Goal: Information Seeking & Learning: Learn about a topic

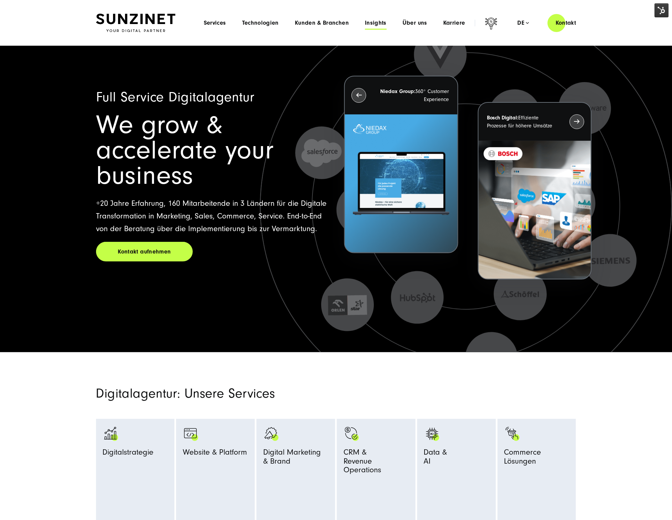
click at [378, 24] on span "Insights" at bounding box center [376, 23] width 22 height 7
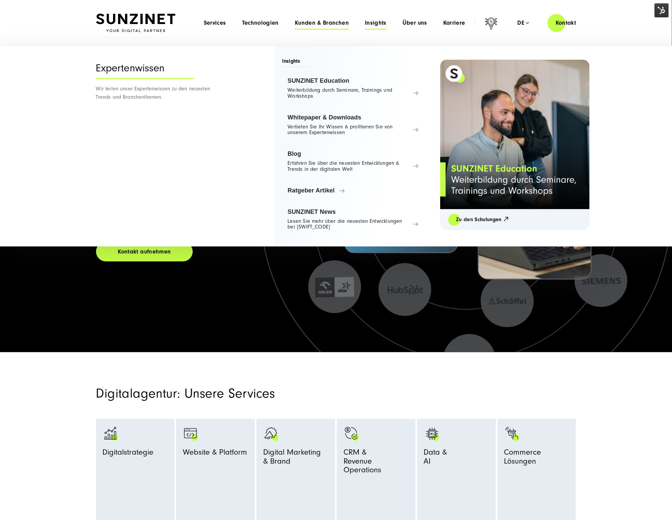
click at [339, 21] on span "Kunden & Branchen" at bounding box center [322, 23] width 54 height 7
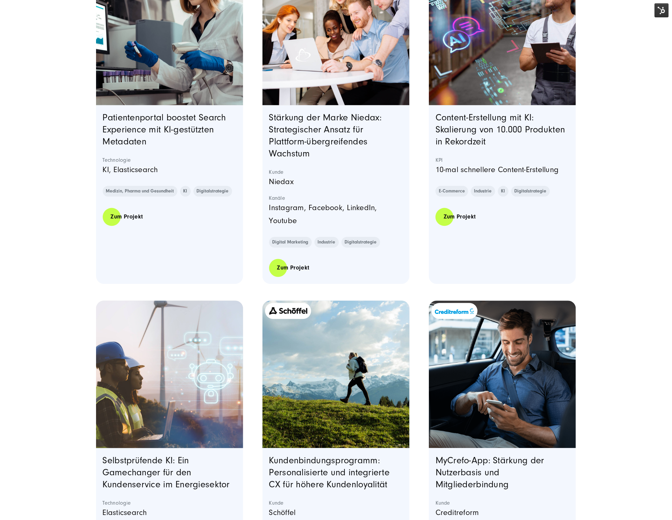
scroll to position [615, 0]
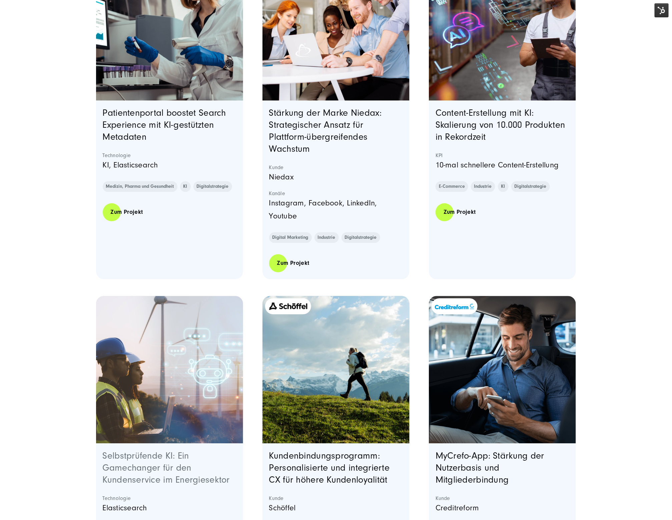
click at [127, 463] on link "Selbstprüfende KI: Ein Gamechanger für den Kundenservice im Energiesektor" at bounding box center [166, 467] width 127 height 34
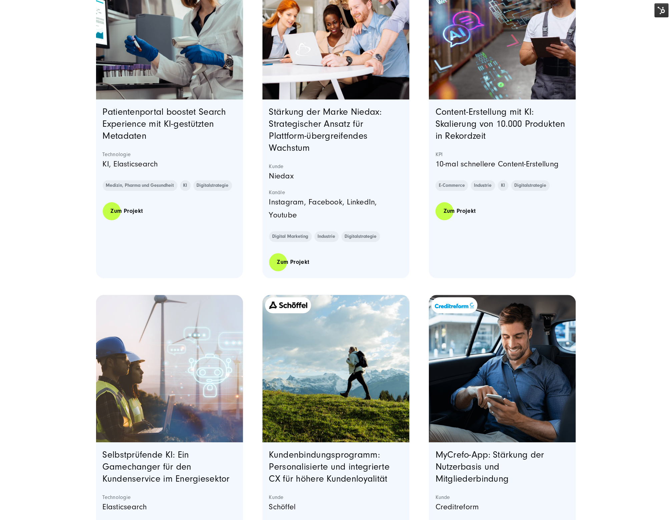
scroll to position [615, 0]
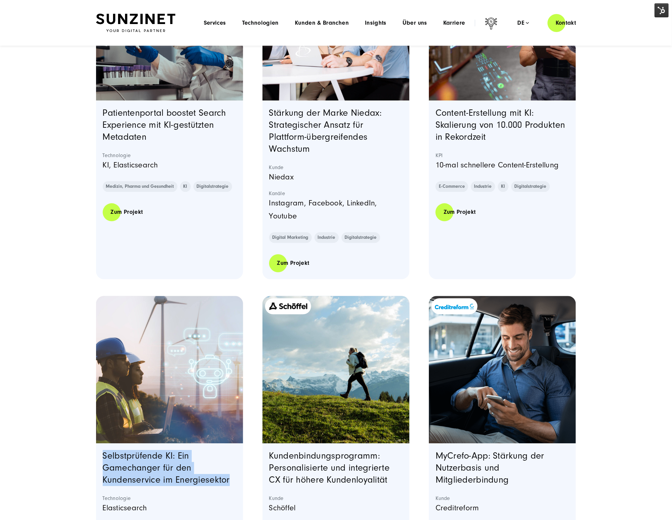
drag, startPoint x: 85, startPoint y: 455, endPoint x: 240, endPoint y: 482, distance: 157.1
click at [240, 482] on div "Von über 5.000 Seiten zur schlanken, performanten Website: So optimierte IEC se…" at bounding box center [336, 312] width 507 height 1378
copy link "Selbstprüfende KI: Ein Gamechanger für den Kundenservice im Energiesektor"
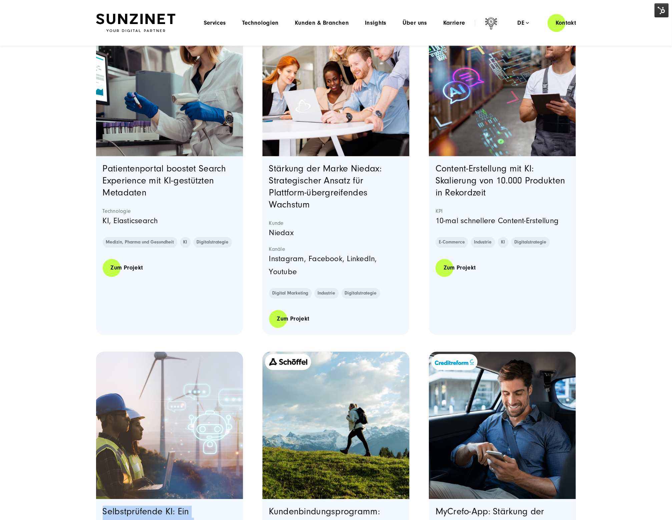
scroll to position [555, 0]
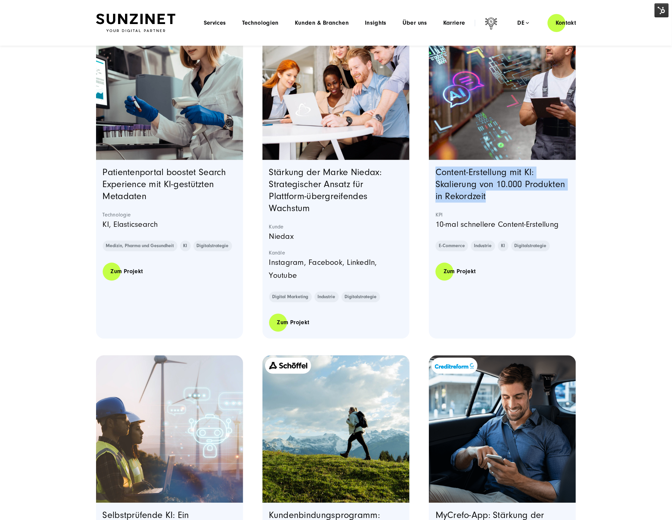
drag, startPoint x: 427, startPoint y: 168, endPoint x: 489, endPoint y: 191, distance: 66.9
click at [489, 191] on section "Von über 5.000 Seiten zur schlanken, performanten Website: So optimierte IEC se…" at bounding box center [336, 362] width 480 height 1359
copy link "Content-Erstellung mit KI: Skalierung von 10.000 Produkten in Rekordzeit"
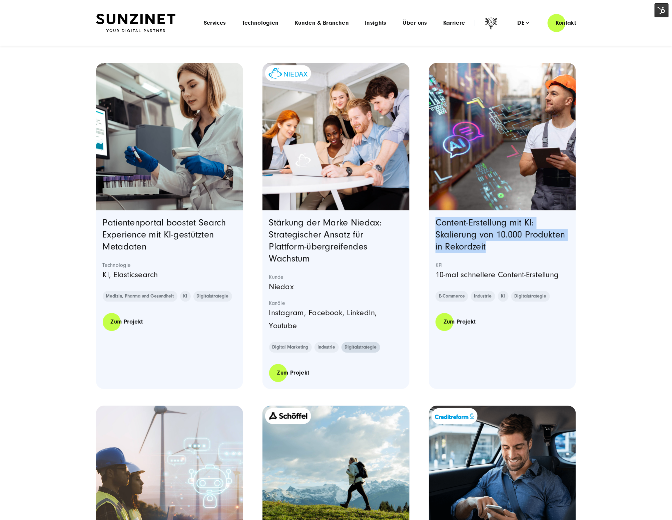
scroll to position [491, 0]
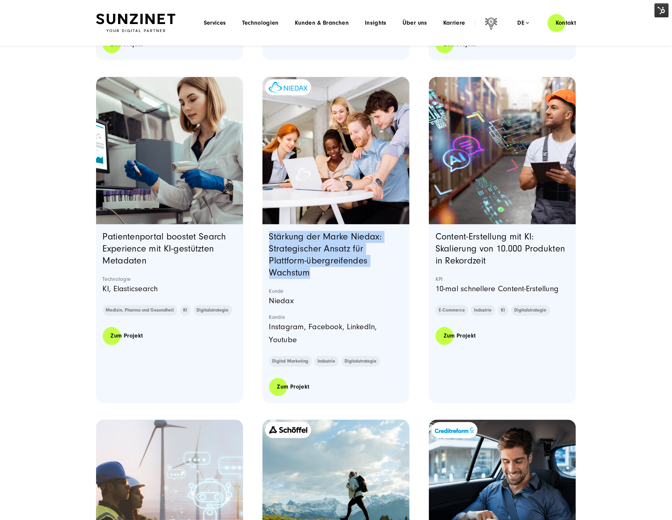
drag, startPoint x: 254, startPoint y: 234, endPoint x: 324, endPoint y: 271, distance: 79.8
click at [324, 271] on section "Von über 5.000 Seiten zur schlanken, performanten Website: So optimierte IEC se…" at bounding box center [336, 426] width 480 height 1359
copy link "Stärkung der Marke Niedax: Strategischer Ansatz für Plattform-übergreifendes Wa…"
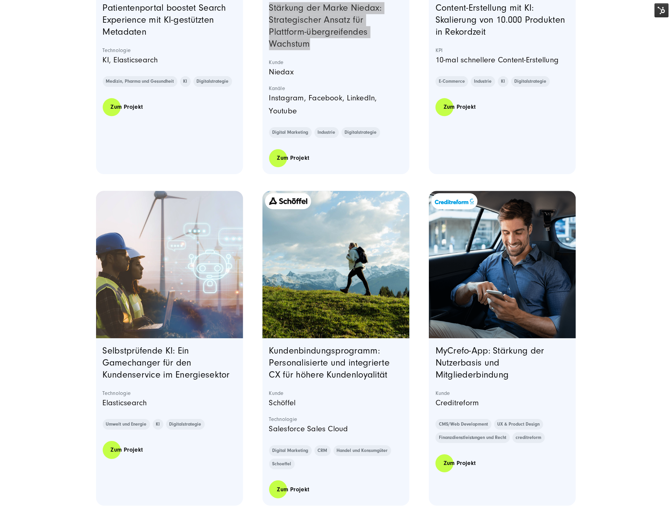
scroll to position [718, 0]
